Goal: Task Accomplishment & Management: Manage account settings

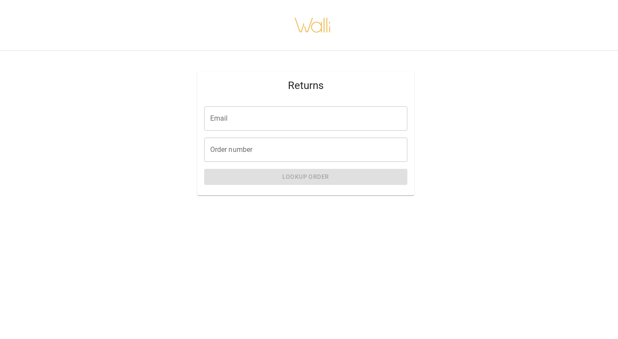
click at [309, 118] on input "Email" at bounding box center [305, 118] width 203 height 24
click at [423, 146] on div "Returns Email Email Order number Order number Lookup Order" at bounding box center [305, 133] width 625 height 179
click at [358, 155] on input "Order number" at bounding box center [305, 150] width 203 height 24
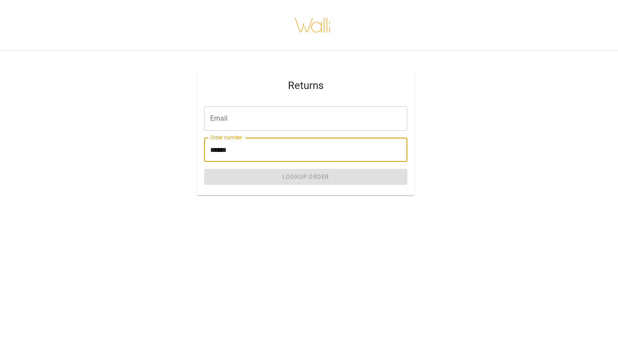
type input "******"
click at [292, 124] on input "Email" at bounding box center [305, 118] width 203 height 24
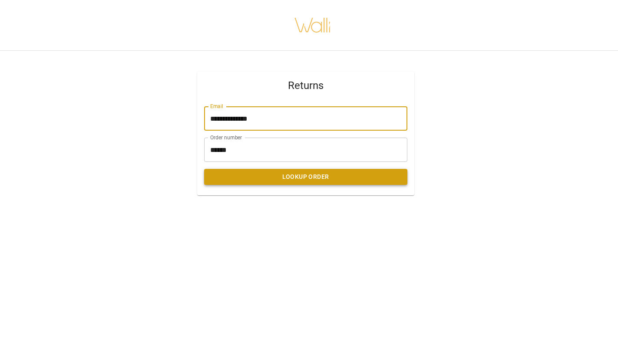
type input "**********"
click at [313, 179] on button "Lookup Order" at bounding box center [305, 177] width 203 height 16
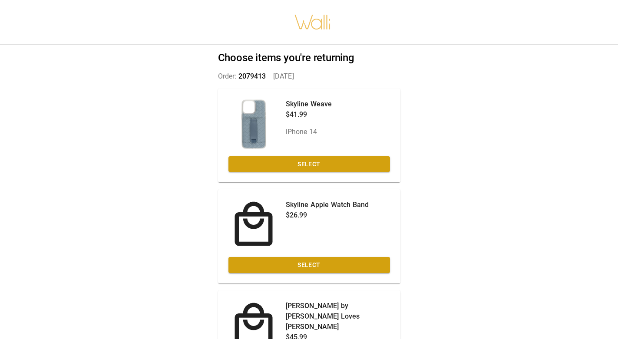
click at [359, 155] on div "Skyline Weave $41.99 iPhone 14 Select" at bounding box center [309, 136] width 182 height 94
click at [323, 162] on button "Select" at bounding box center [308, 164] width 161 height 16
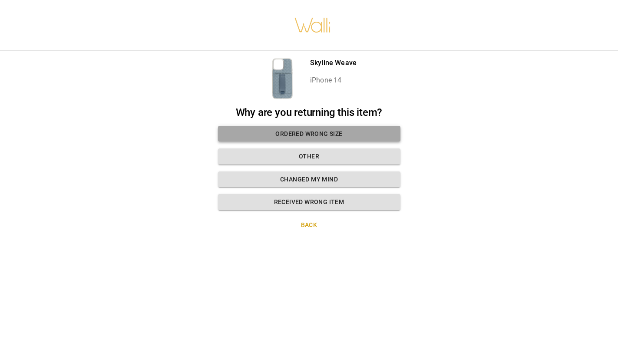
click at [349, 133] on button "Ordered wrong size" at bounding box center [309, 134] width 182 height 16
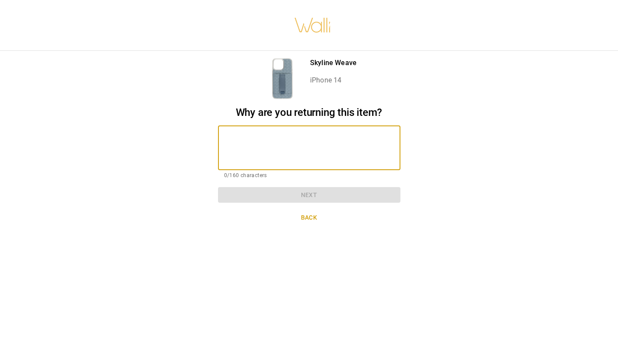
click at [326, 139] on textarea at bounding box center [309, 148] width 170 height 30
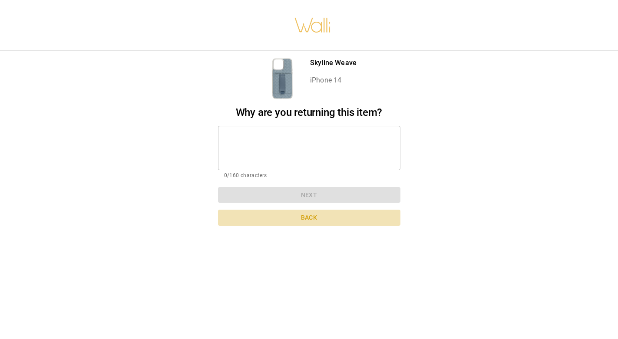
click at [309, 213] on button "Back" at bounding box center [309, 218] width 182 height 16
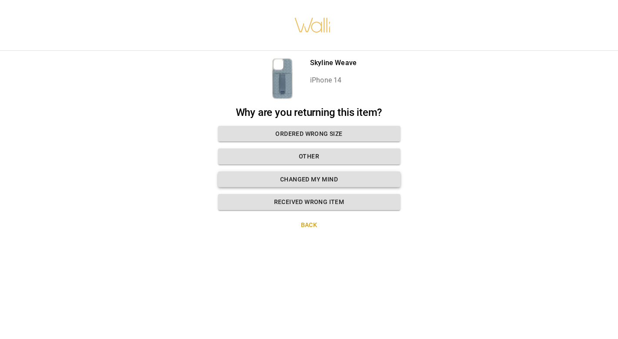
click at [337, 179] on button "Changed my mind" at bounding box center [309, 179] width 182 height 16
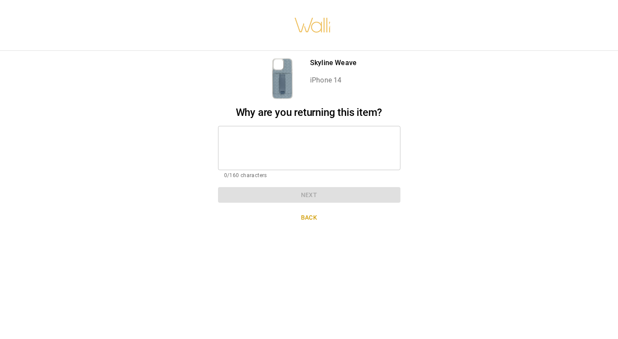
click at [299, 146] on textarea at bounding box center [309, 148] width 170 height 30
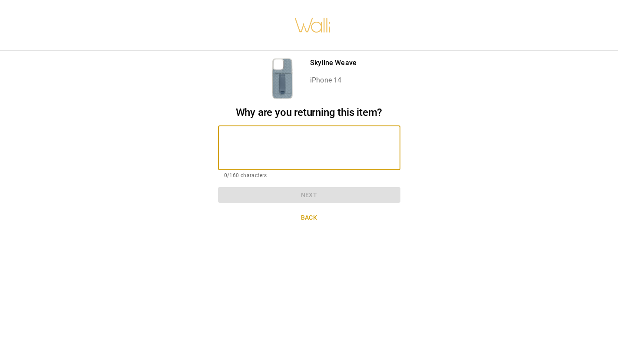
type textarea "*"
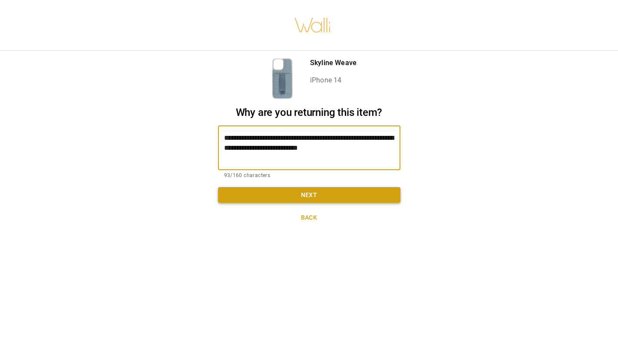
type textarea "**********"
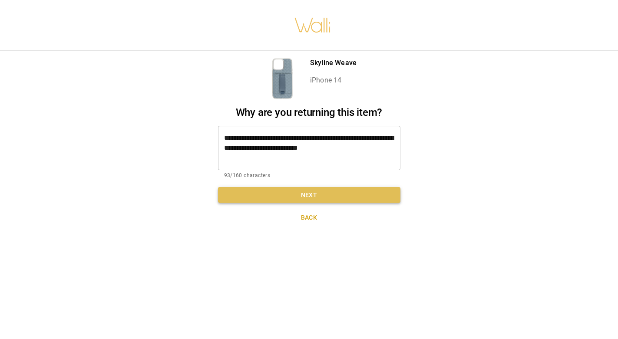
click at [307, 195] on button "Next" at bounding box center [309, 195] width 182 height 16
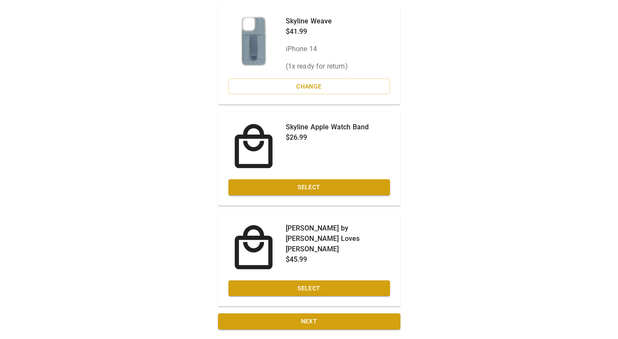
scroll to position [82, 0]
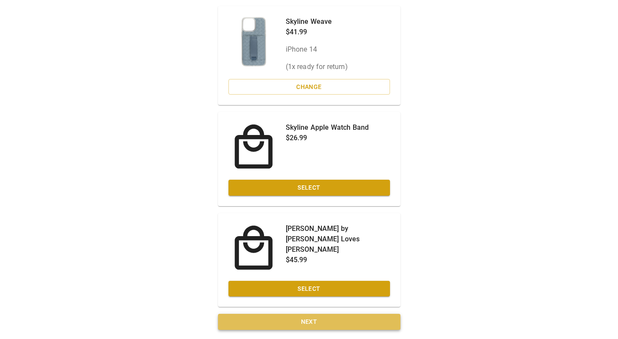
click at [339, 319] on button "Next" at bounding box center [309, 322] width 182 height 16
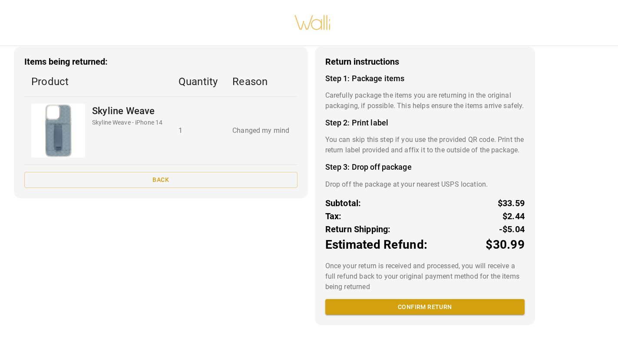
scroll to position [38, 0]
click at [470, 315] on button "Confirm return" at bounding box center [424, 307] width 199 height 16
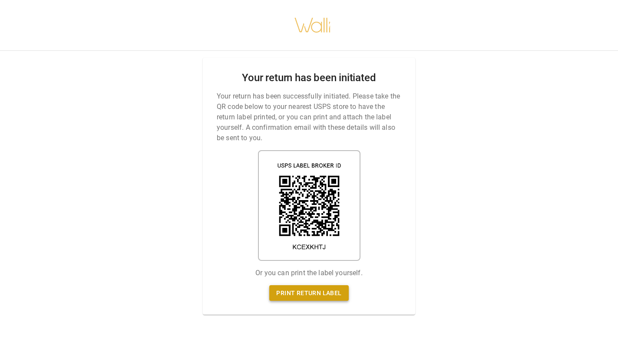
click at [316, 293] on link "Print return label" at bounding box center [308, 293] width 79 height 16
